Goal: Task Accomplishment & Management: Use online tool/utility

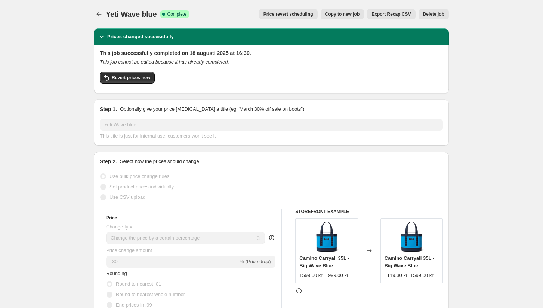
select select "percentage"
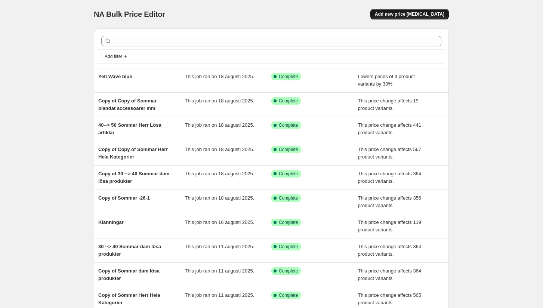
click at [410, 12] on span "Add new price change job" at bounding box center [409, 14] width 69 height 6
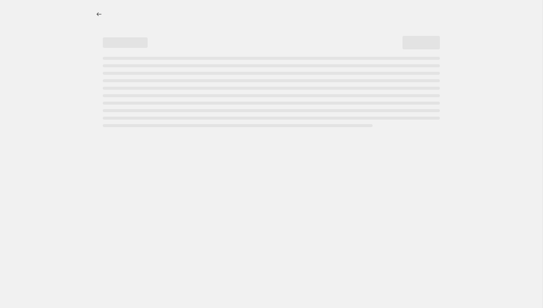
select select "percentage"
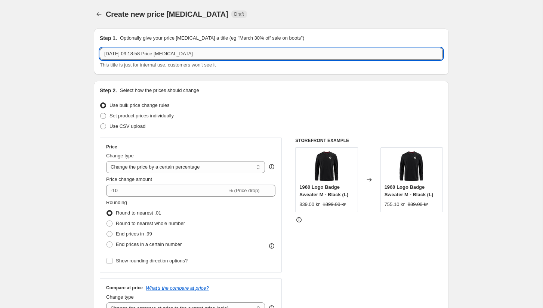
click at [211, 53] on input "19 aug. 2025 09:18:58 Price change job" at bounding box center [271, 54] width 343 height 12
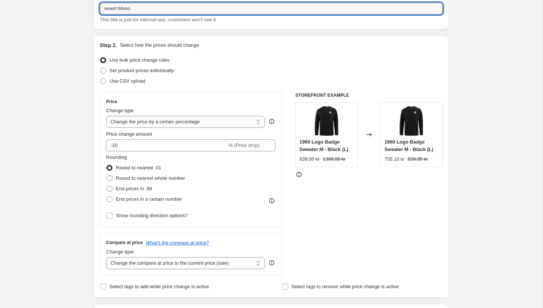
scroll to position [64, 0]
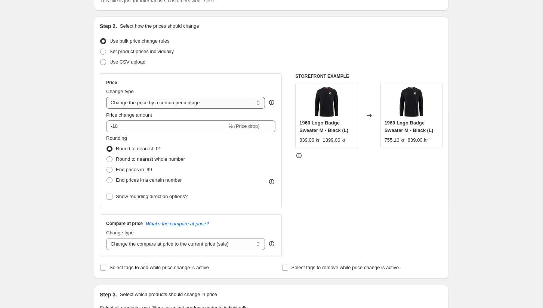
type input "revert Mono"
click at [257, 104] on select "Change the price to a certain amount Change the price by a certain amount Chang…" at bounding box center [185, 103] width 159 height 12
select select "ecap"
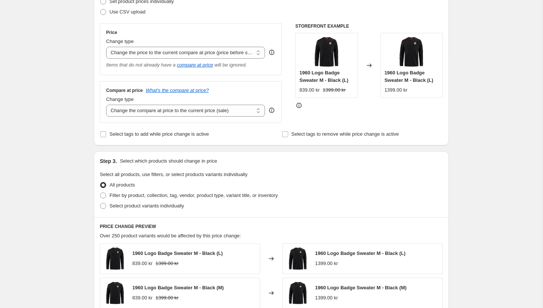
scroll to position [113, 0]
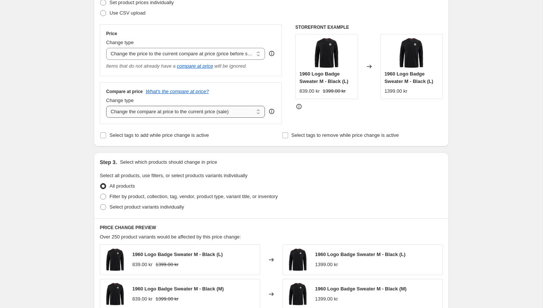
click at [258, 111] on select "Change the compare at price to the current price (sale) Change the compare at p…" at bounding box center [185, 112] width 159 height 12
select select "no_change"
click at [266, 137] on div "Select tags to add while price change is active Select tags to remove while pri…" at bounding box center [271, 135] width 343 height 10
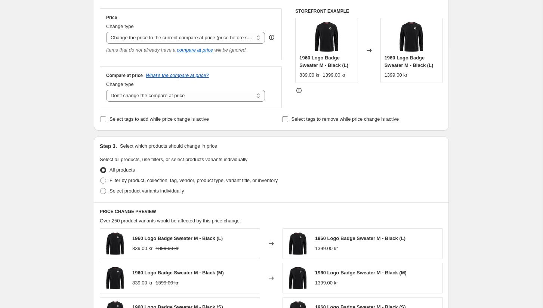
click at [283, 122] on input "Select tags to remove while price change is active" at bounding box center [285, 119] width 6 height 6
checkbox input "true"
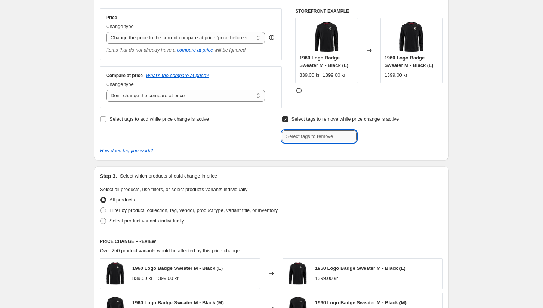
click at [299, 142] on input "text" at bounding box center [319, 136] width 75 height 12
type input "Rea"
click at [372, 137] on span "Add Rea" at bounding box center [372, 136] width 18 height 6
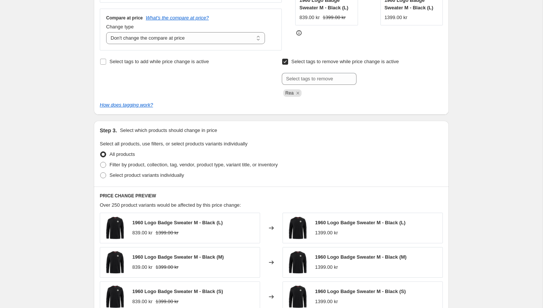
scroll to position [239, 0]
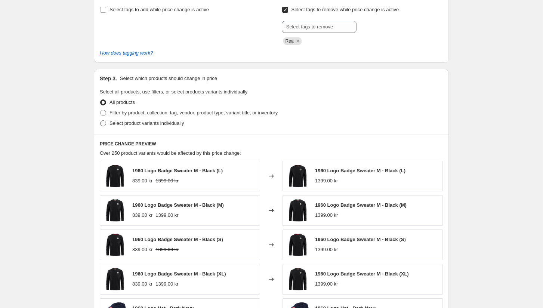
click at [173, 123] on span "Select product variants individually" at bounding box center [146, 123] width 74 height 6
click at [100, 121] on input "Select product variants individually" at bounding box center [100, 120] width 0 height 0
radio input "true"
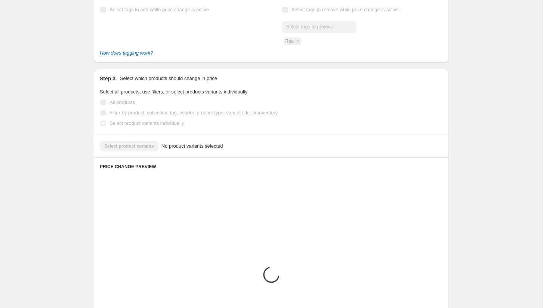
scroll to position [232, 0]
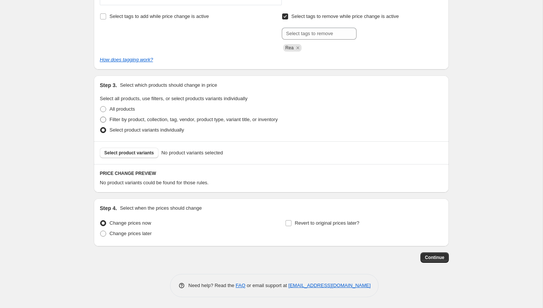
click at [216, 119] on span "Filter by product, collection, tag, vendor, product type, variant title, or inv…" at bounding box center [193, 120] width 168 height 6
click at [100, 117] on input "Filter by product, collection, tag, vendor, product type, variant title, or inv…" at bounding box center [100, 117] width 0 height 0
radio input "true"
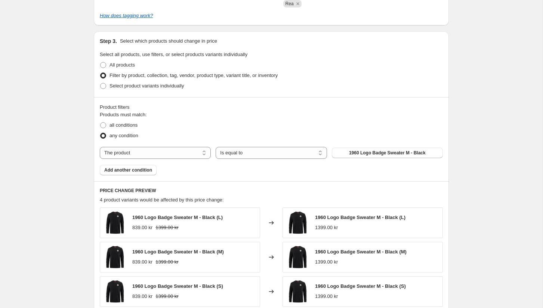
scroll to position [278, 0]
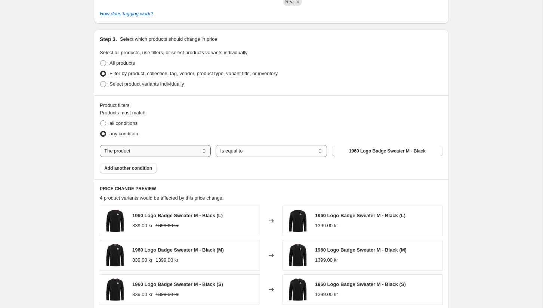
click at [192, 154] on select "The product The product's collection The product's tag The product's vendor The…" at bounding box center [155, 151] width 111 height 12
select select "collection"
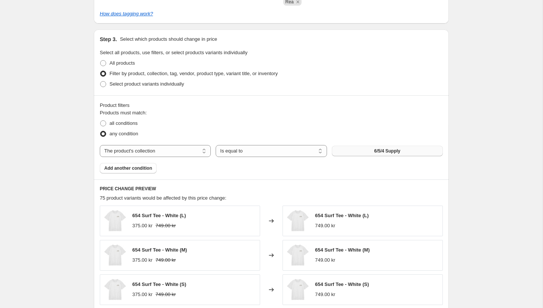
click at [385, 152] on span "6/5/4 Supply" at bounding box center [387, 151] width 26 height 6
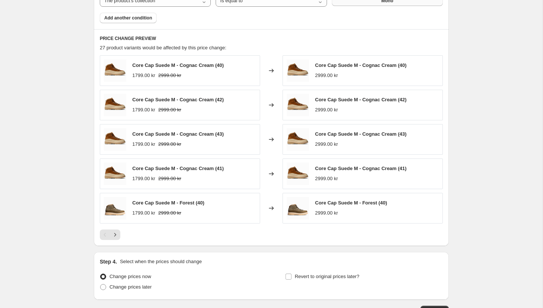
scroll to position [482, 0]
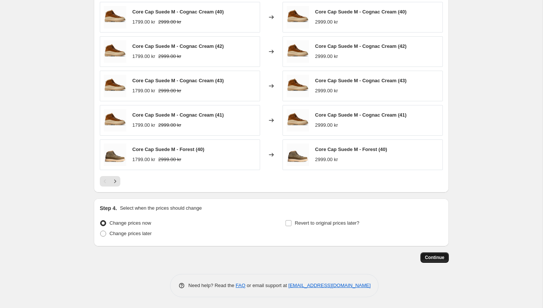
click at [440, 259] on span "Continue" at bounding box center [434, 257] width 19 height 6
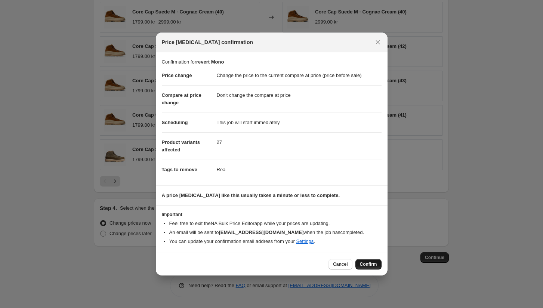
click at [368, 265] on span "Confirm" at bounding box center [368, 264] width 17 height 6
type input "revert Mono"
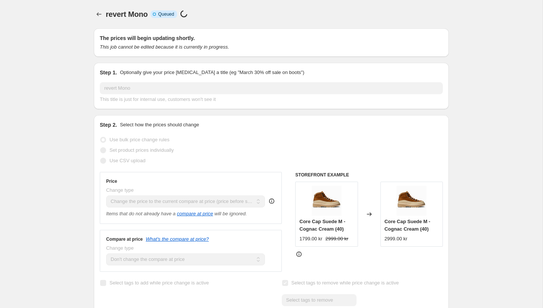
scroll to position [482, 0]
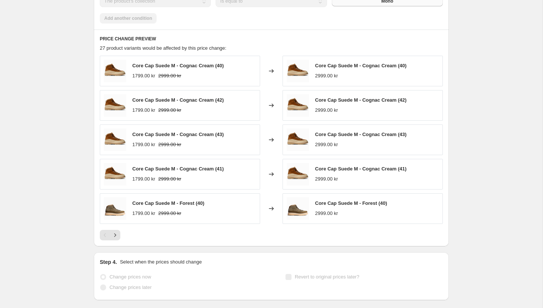
select select "ecap"
select select "no_change"
select select "collection"
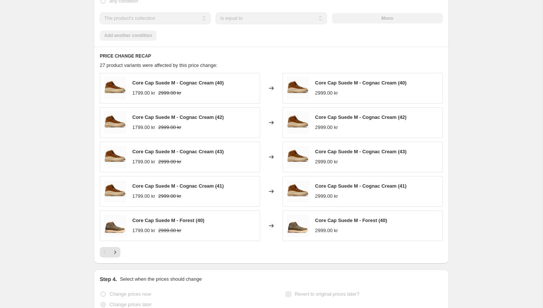
scroll to position [0, 0]
